Goal: Task Accomplishment & Management: Manage account settings

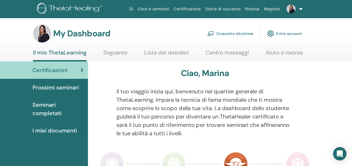
click at [226, 34] on link "Cruscotto istruttore" at bounding box center [230, 33] width 46 height 12
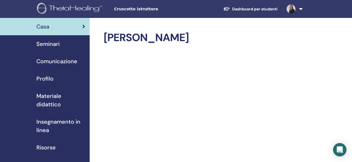
click at [48, 46] on span "Seminari" at bounding box center [47, 44] width 23 height 8
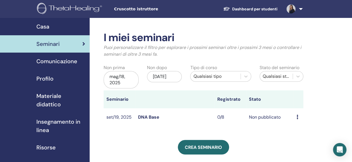
click at [296, 117] on icon at bounding box center [297, 117] width 2 height 4
click at [296, 130] on link "Modificare" at bounding box center [300, 130] width 22 height 6
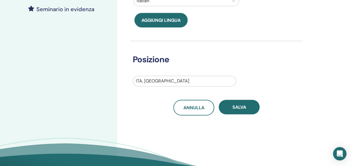
scroll to position [171, 0]
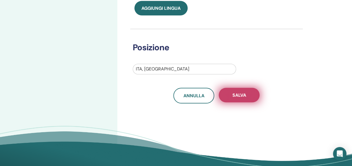
click at [244, 95] on span "Salva" at bounding box center [239, 95] width 14 height 6
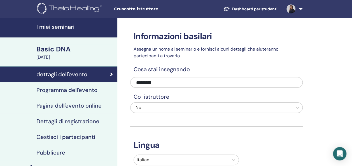
click at [60, 93] on h4 "Programma dell'evento" at bounding box center [66, 90] width 61 height 7
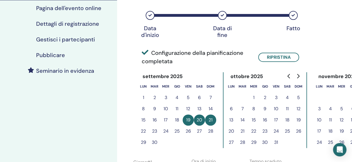
scroll to position [98, 0]
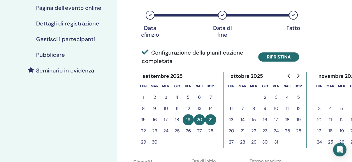
click at [266, 57] on button "Ripristina" at bounding box center [278, 56] width 41 height 9
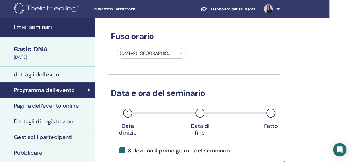
scroll to position [0, 23]
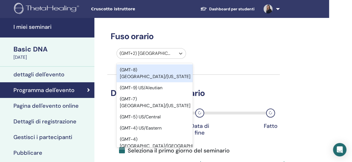
click at [163, 52] on div at bounding box center [145, 54] width 53 height 8
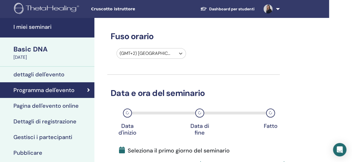
click at [161, 54] on div at bounding box center [145, 54] width 53 height 8
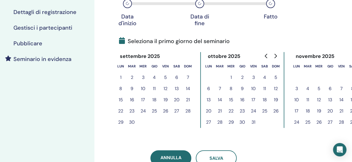
scroll to position [110, 23]
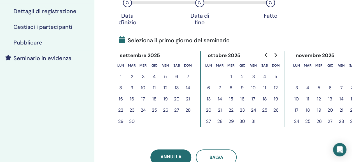
click at [167, 99] on button "19" at bounding box center [165, 98] width 11 height 11
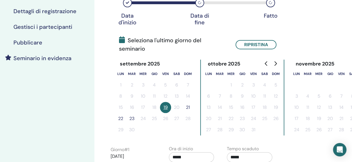
click at [189, 108] on button "21" at bounding box center [187, 107] width 11 height 11
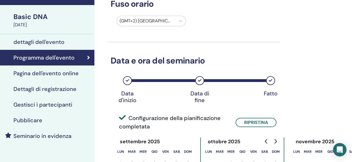
scroll to position [0, 23]
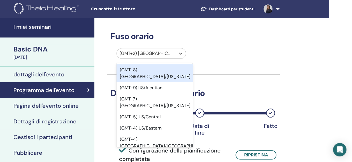
click at [154, 55] on div at bounding box center [145, 54] width 53 height 8
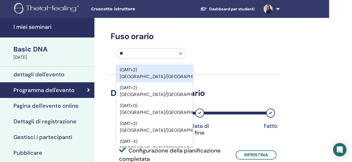
type input "***"
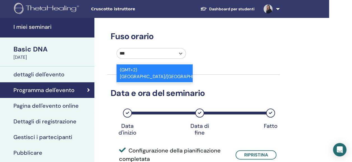
click at [154, 68] on div "(GMT+2) Europe/Rome" at bounding box center [154, 73] width 76 height 18
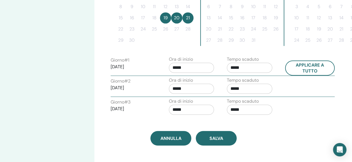
scroll to position [200, 23]
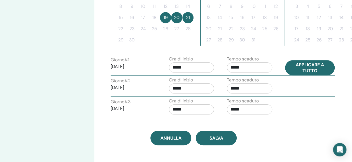
click at [303, 68] on button "Applicare a tutto" at bounding box center [310, 67] width 50 height 15
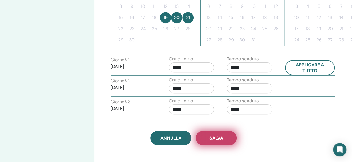
click at [220, 135] on span "Salva" at bounding box center [216, 138] width 14 height 6
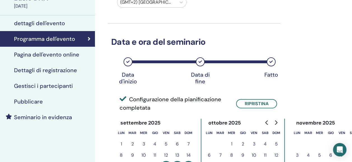
scroll to position [51, 22]
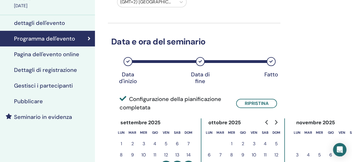
click at [65, 56] on h4 "Pagina dell'evento online" at bounding box center [46, 54] width 65 height 7
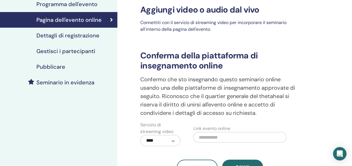
scroll to position [86, 0]
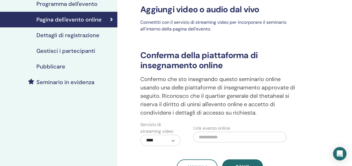
click at [76, 35] on h4 "Dettagli di registrazione" at bounding box center [67, 35] width 63 height 7
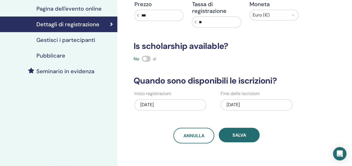
scroll to position [96, 0]
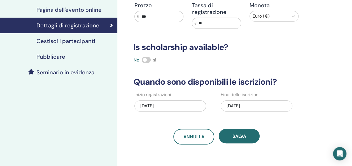
click at [253, 107] on div "09/21/2025" at bounding box center [256, 105] width 72 height 11
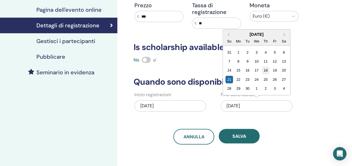
click at [266, 70] on div "18" at bounding box center [266, 71] width 8 height 8
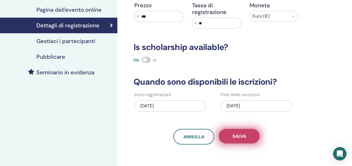
click at [234, 138] on span "Salva" at bounding box center [239, 136] width 14 height 6
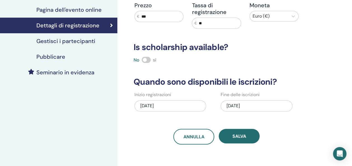
click at [90, 39] on h4 "Gestisci i partecipanti" at bounding box center [65, 41] width 59 height 7
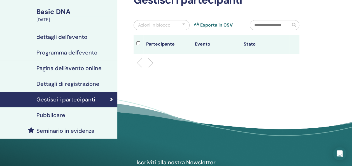
scroll to position [38, 0]
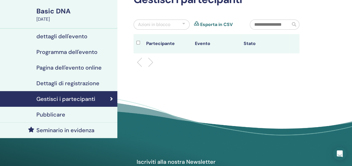
click at [86, 116] on div "Pubblicare" at bounding box center [58, 114] width 108 height 7
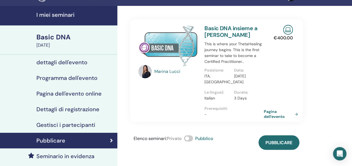
scroll to position [12, 0]
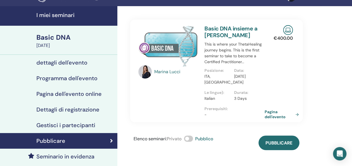
click at [266, 112] on link "Pagina dell'evento" at bounding box center [282, 114] width 36 height 10
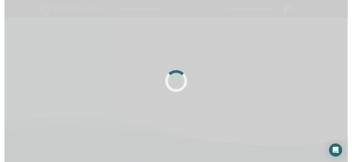
scroll to position [12, 0]
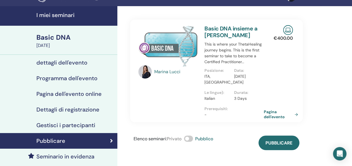
click at [84, 80] on h4 "Programma dell'evento" at bounding box center [66, 78] width 61 height 7
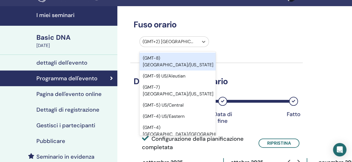
click at [187, 39] on div at bounding box center [168, 42] width 53 height 8
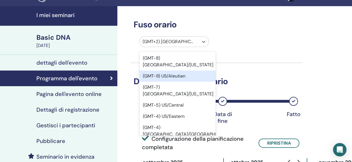
click at [199, 72] on div "(GMT-9) US/Aleutian" at bounding box center [177, 75] width 76 height 11
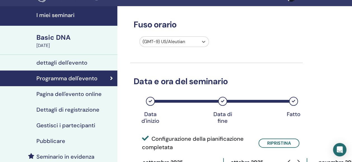
click at [196, 44] on div "(GMT-9) US/Aleutian" at bounding box center [169, 42] width 59 height 10
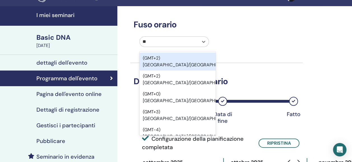
type input "*"
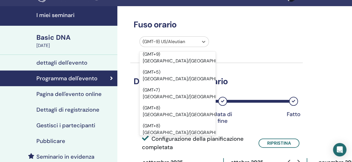
scroll to position [5591, 0]
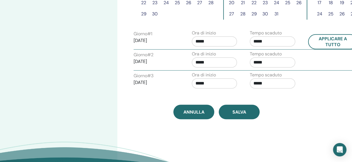
scroll to position [227, 0]
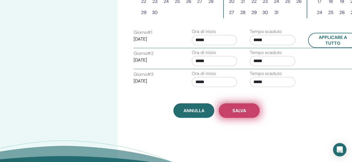
click at [251, 103] on button "Salva" at bounding box center [238, 110] width 41 height 15
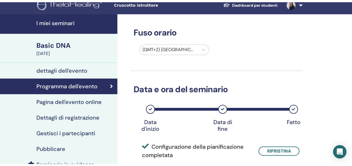
scroll to position [5, 0]
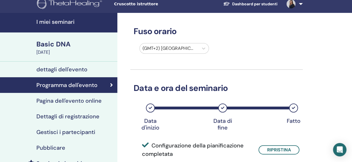
click at [65, 102] on h4 "Pagina dell'evento online" at bounding box center [68, 100] width 65 height 7
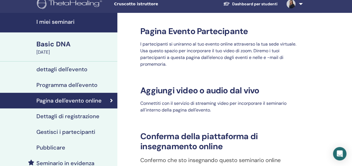
click at [54, 148] on h4 "Pubblicare" at bounding box center [50, 147] width 29 height 7
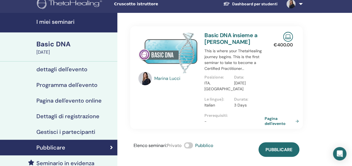
click at [266, 123] on link "Pagina dell'evento" at bounding box center [282, 121] width 36 height 10
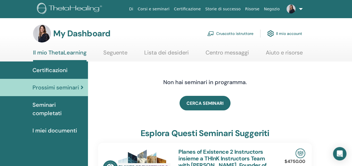
click at [226, 32] on link "Cruscotto istruttore" at bounding box center [230, 33] width 46 height 12
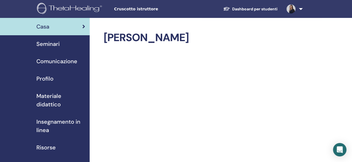
click at [48, 47] on span "Seminari" at bounding box center [47, 44] width 23 height 8
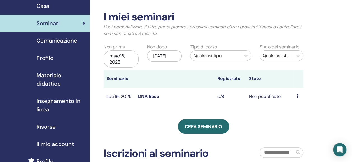
scroll to position [22, 0]
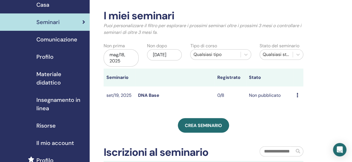
click at [298, 96] on div "Anteprima Modificare Partecipanti Annulla" at bounding box center [298, 95] width 4 height 7
click at [293, 103] on link "Anteprima" at bounding box center [302, 101] width 22 height 6
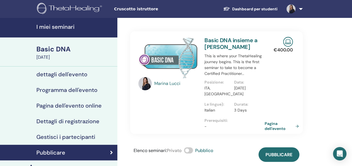
click at [278, 125] on link "Pagina dell'evento" at bounding box center [282, 126] width 36 height 10
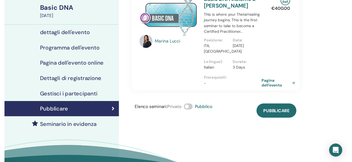
scroll to position [29, 0]
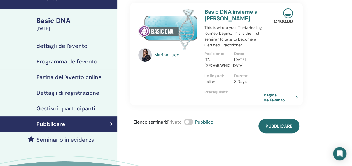
click at [67, 75] on h4 "Pagina dell'evento online" at bounding box center [68, 77] width 65 height 7
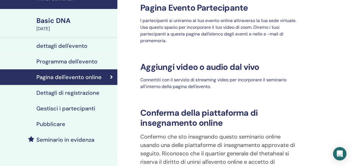
click at [67, 92] on h4 "Dettagli di registrazione" at bounding box center [67, 93] width 63 height 7
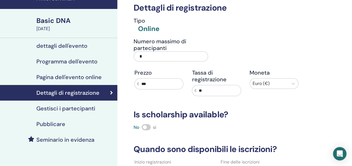
click at [70, 45] on h4 "dettagli dell'evento" at bounding box center [61, 46] width 51 height 7
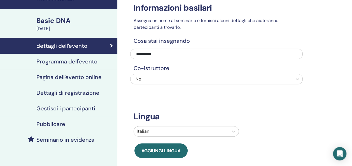
click at [57, 63] on h4 "Programma dell'evento" at bounding box center [66, 61] width 61 height 7
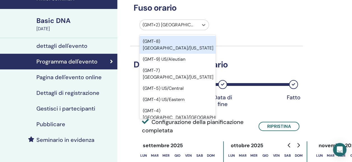
click at [191, 26] on div at bounding box center [168, 25] width 53 height 8
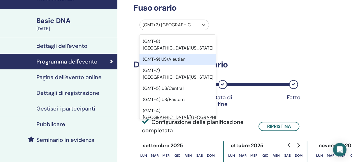
click at [163, 54] on div "(GMT-9) US/Aleutian" at bounding box center [177, 59] width 76 height 11
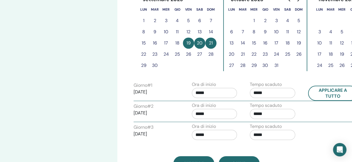
scroll to position [180, 0]
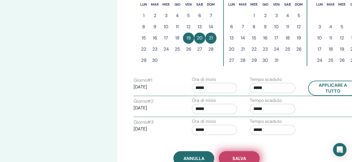
click at [241, 156] on span "Salva" at bounding box center [239, 159] width 14 height 6
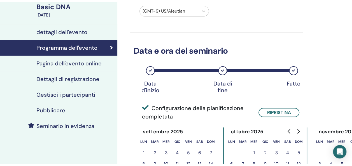
scroll to position [39, 0]
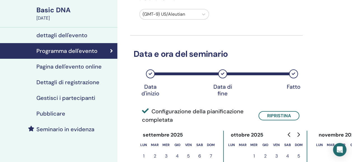
click at [55, 114] on h4 "Pubblicare" at bounding box center [50, 113] width 29 height 7
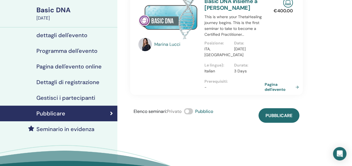
click at [267, 86] on link "Pagina dell'evento" at bounding box center [282, 87] width 36 height 10
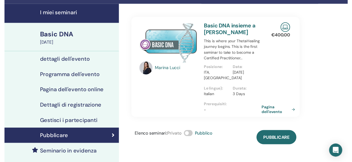
scroll to position [13, 0]
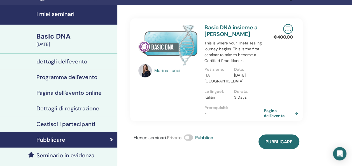
click at [60, 61] on h4 "dettagli dell'evento" at bounding box center [61, 61] width 51 height 7
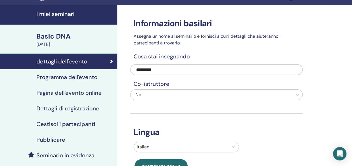
click at [67, 69] on link "dettagli dell'evento" at bounding box center [58, 62] width 117 height 16
click at [67, 77] on h4 "Programma dell'evento" at bounding box center [66, 77] width 61 height 7
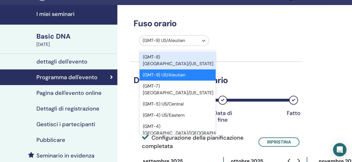
click at [166, 38] on div at bounding box center [168, 41] width 53 height 8
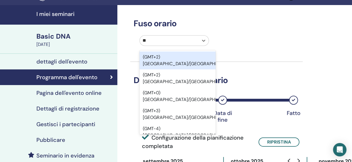
type input "***"
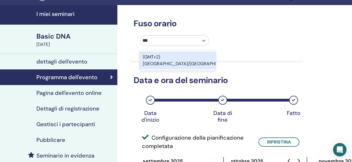
click at [172, 57] on div "(GMT+2) [GEOGRAPHIC_DATA]/[GEOGRAPHIC_DATA]" at bounding box center [177, 60] width 76 height 18
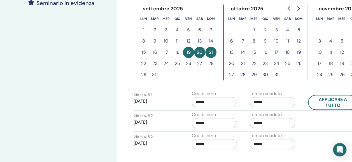
scroll to position [166, 0]
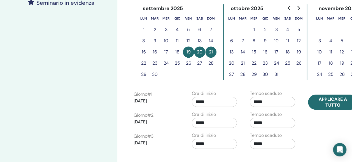
click at [319, 102] on button "Applicare a tutto" at bounding box center [333, 102] width 50 height 15
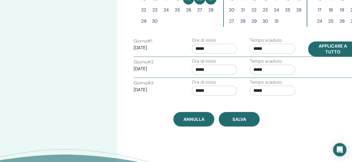
scroll to position [219, 0]
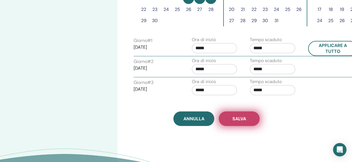
click at [240, 121] on button "Salva" at bounding box center [238, 118] width 41 height 15
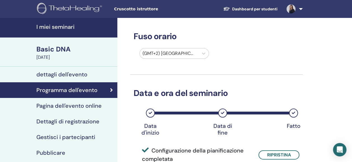
click at [300, 6] on link at bounding box center [293, 9] width 23 height 18
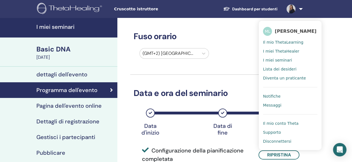
click at [287, 140] on span "Disconnettersi" at bounding box center [277, 141] width 28 height 5
